Goal: Information Seeking & Learning: Understand process/instructions

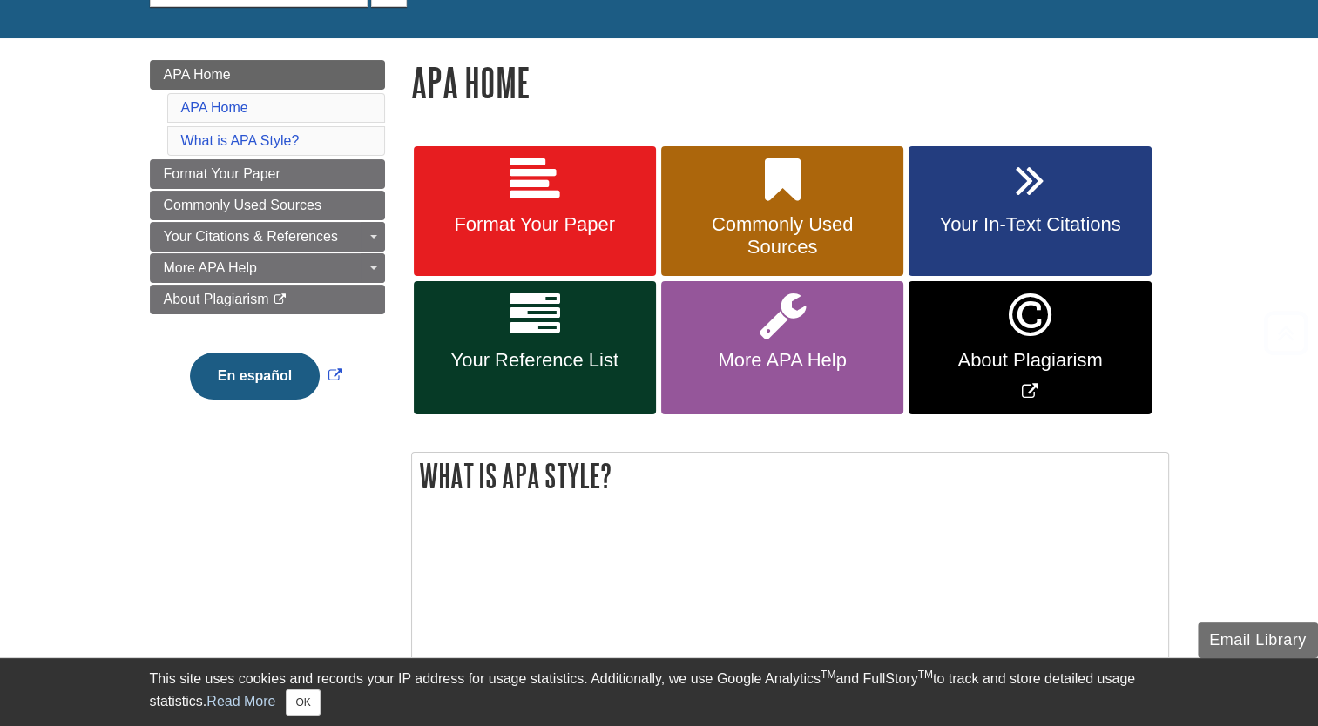
scroll to position [254, 0]
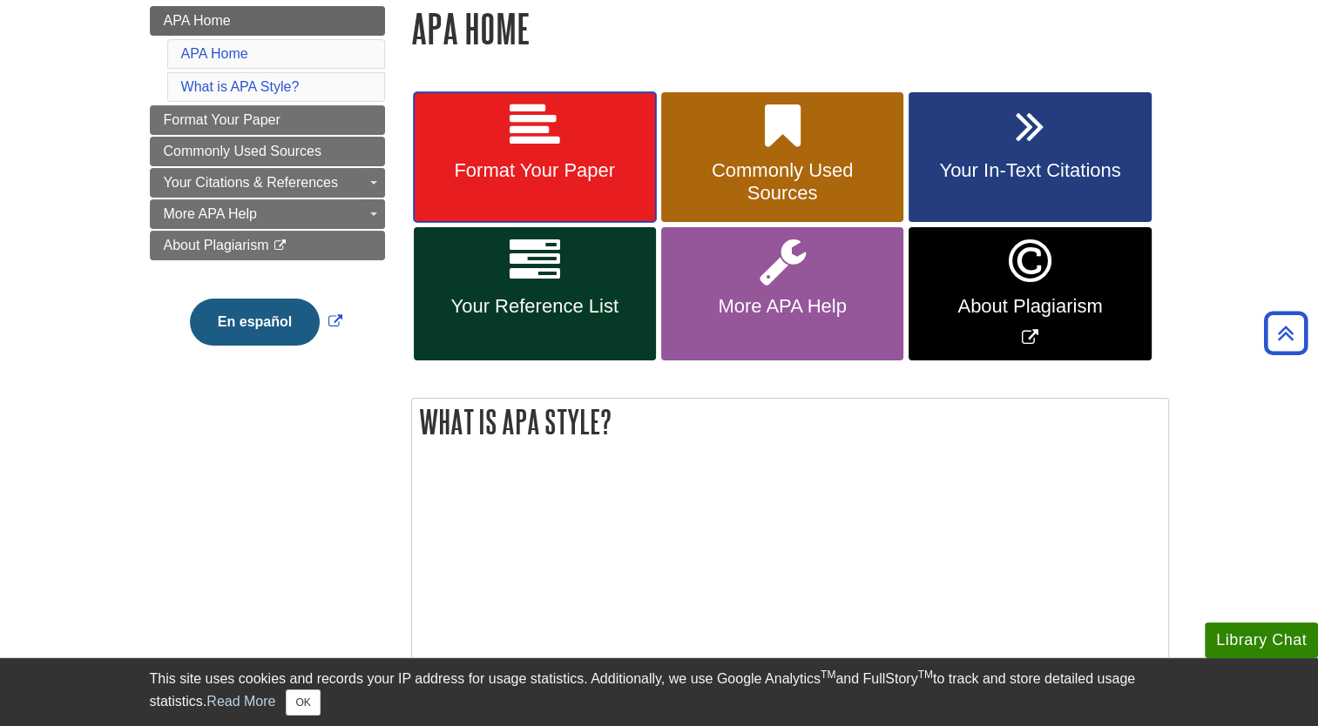
click at [583, 185] on link "Format Your Paper" at bounding box center [535, 157] width 242 height 131
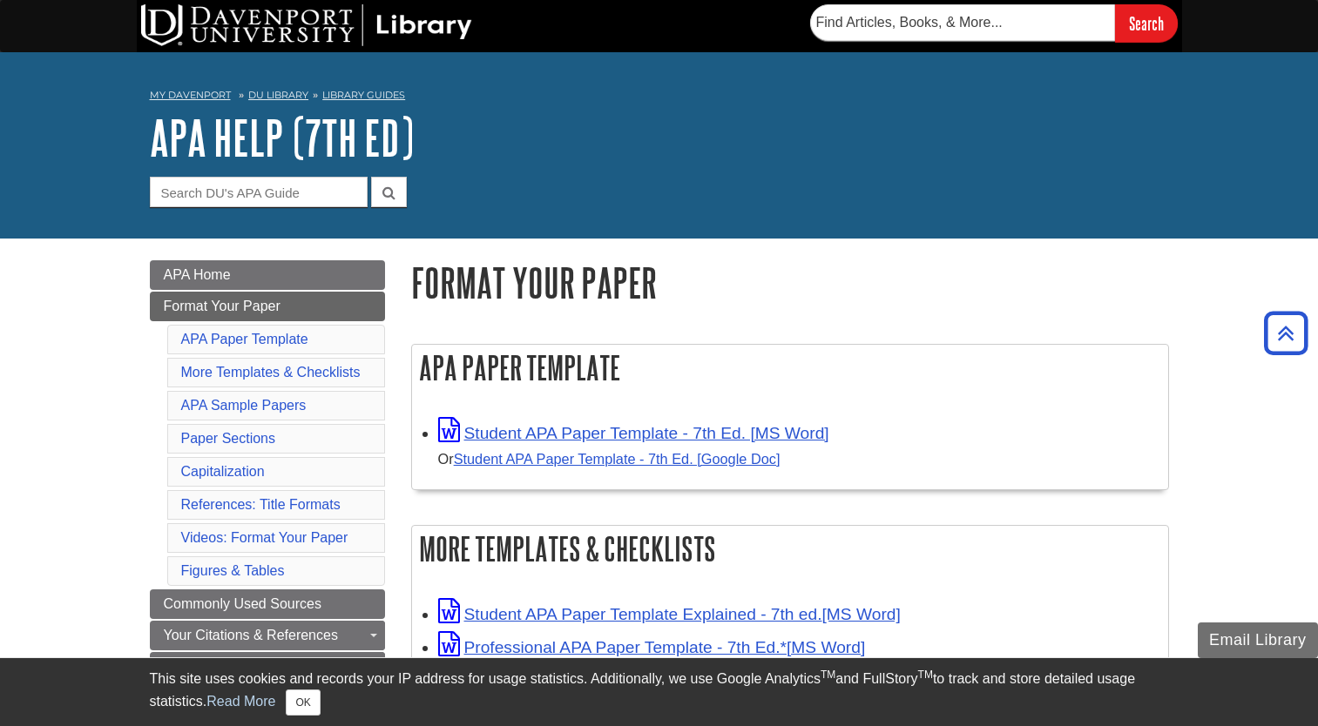
scroll to position [881, 0]
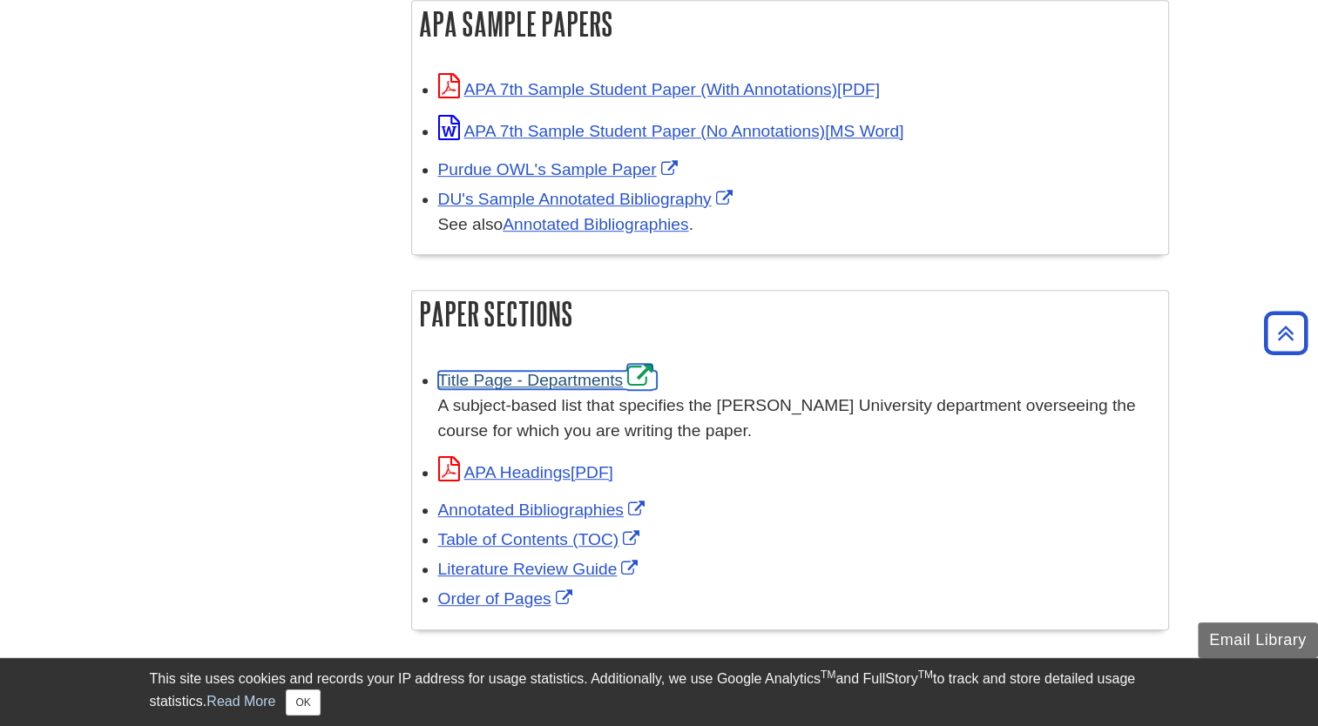
click at [573, 381] on link "Title Page - Departments" at bounding box center [547, 380] width 219 height 18
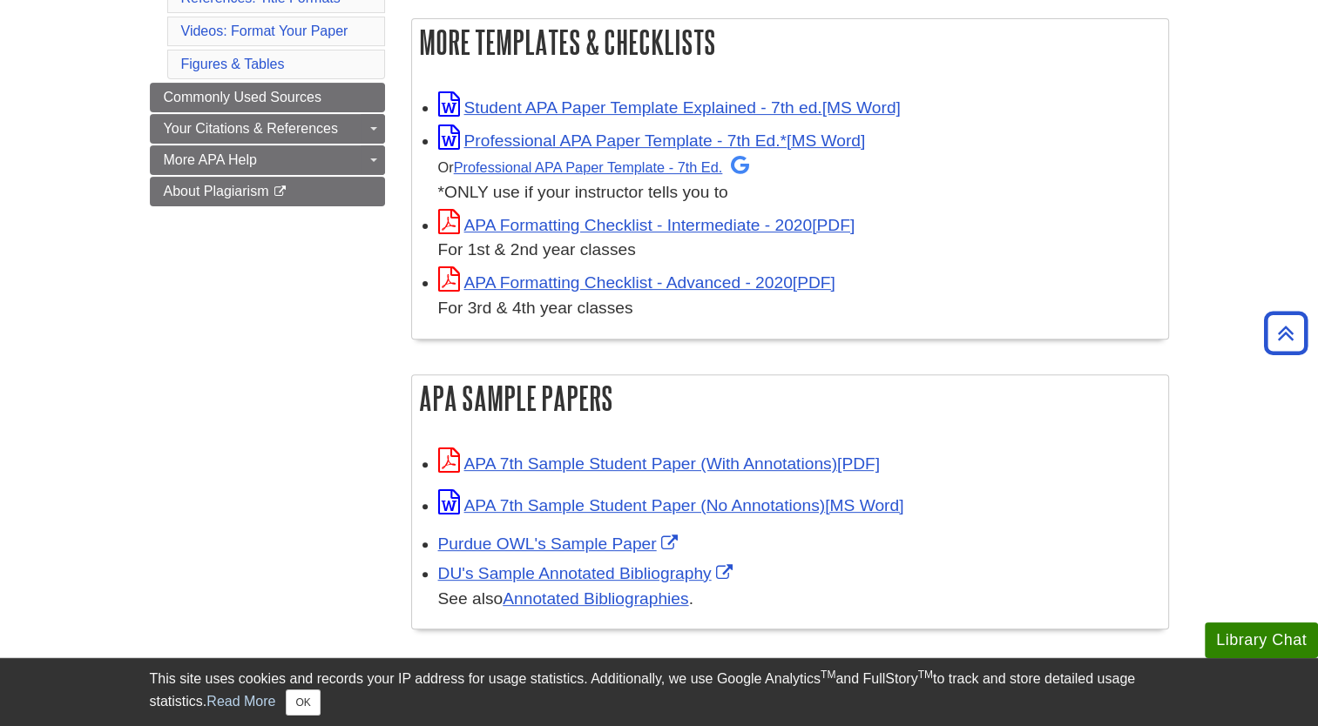
scroll to position [508, 0]
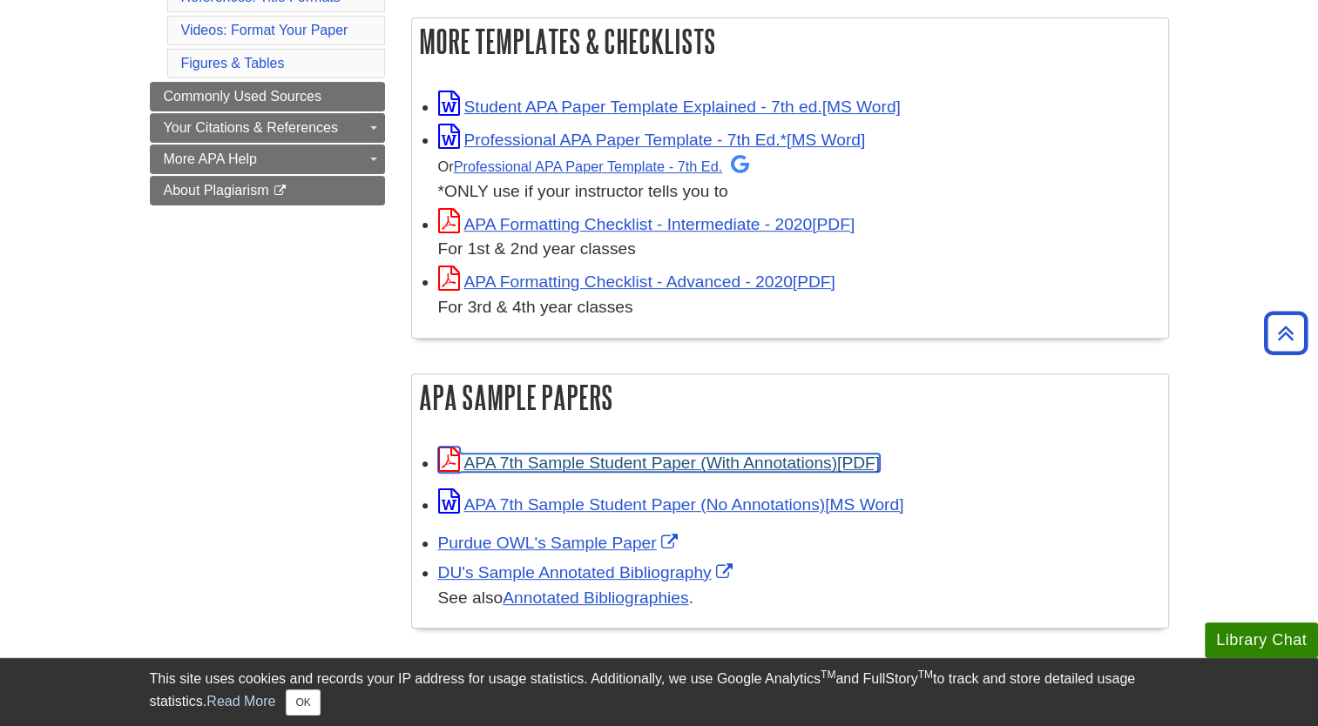
click at [624, 465] on link "APA 7th Sample Student Paper (With Annotations)" at bounding box center [659, 463] width 442 height 18
